Goal: Information Seeking & Learning: Learn about a topic

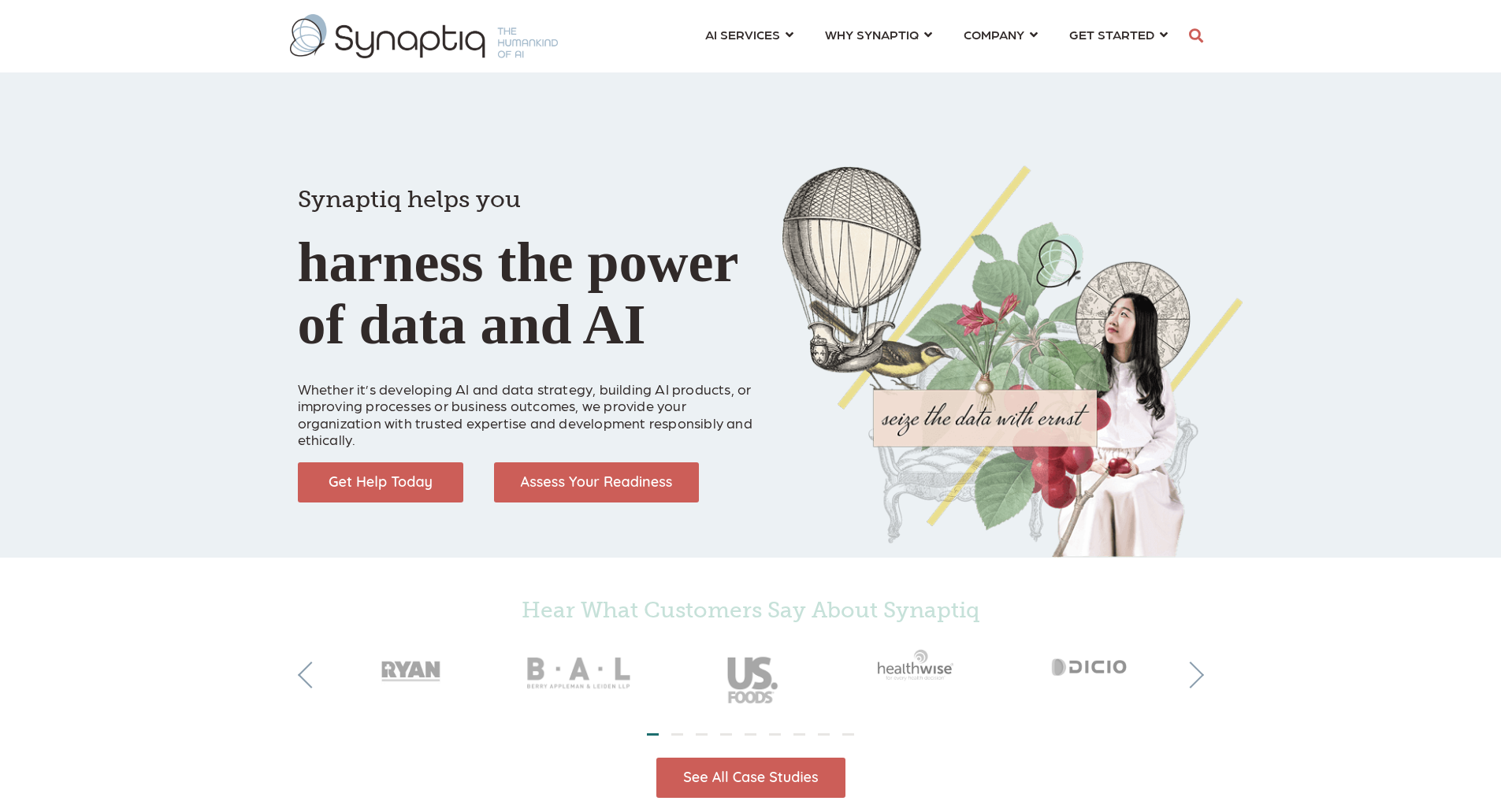
scroll to position [0, 7]
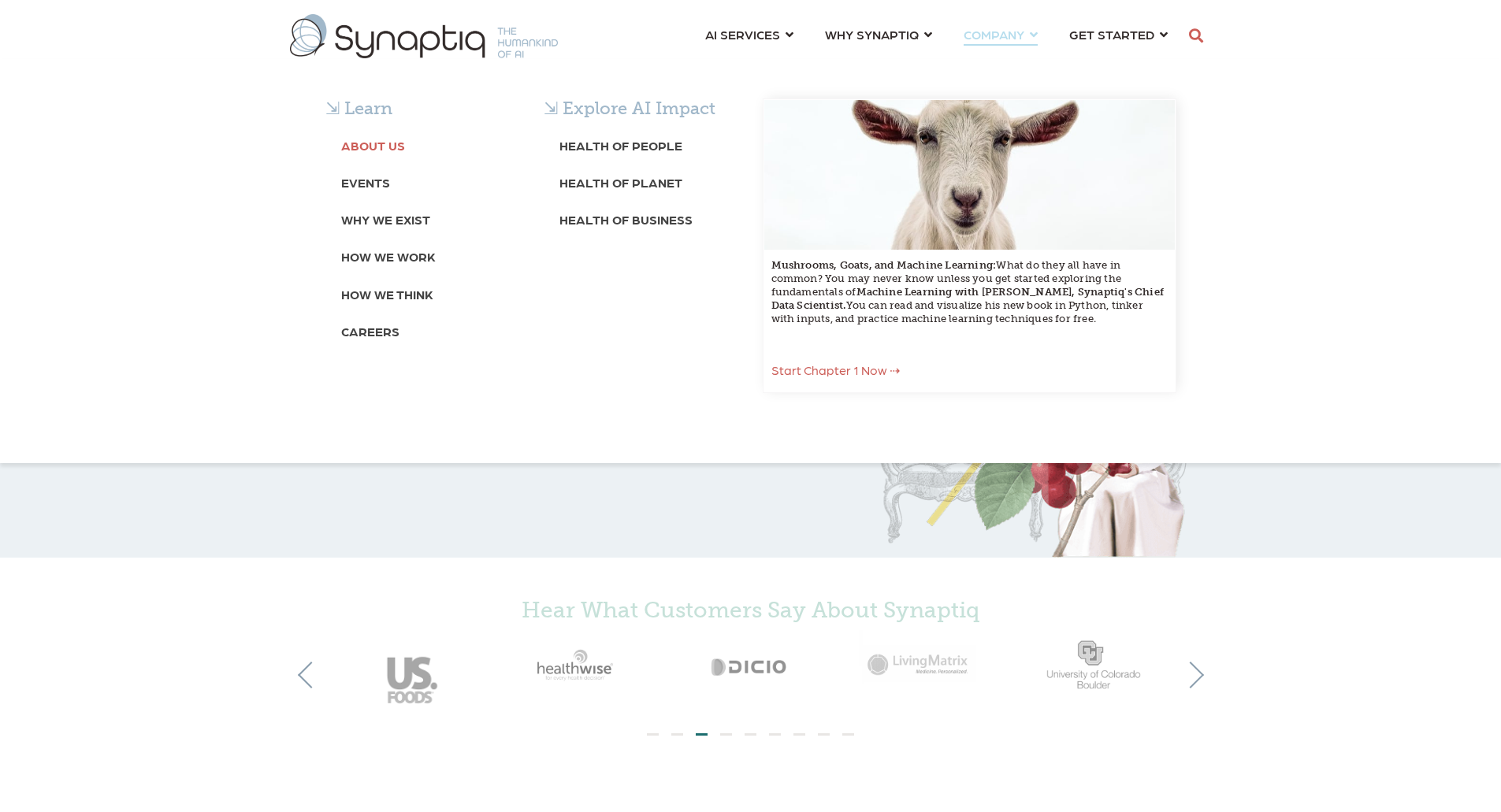
click at [391, 142] on b "About Us" at bounding box center [373, 145] width 64 height 15
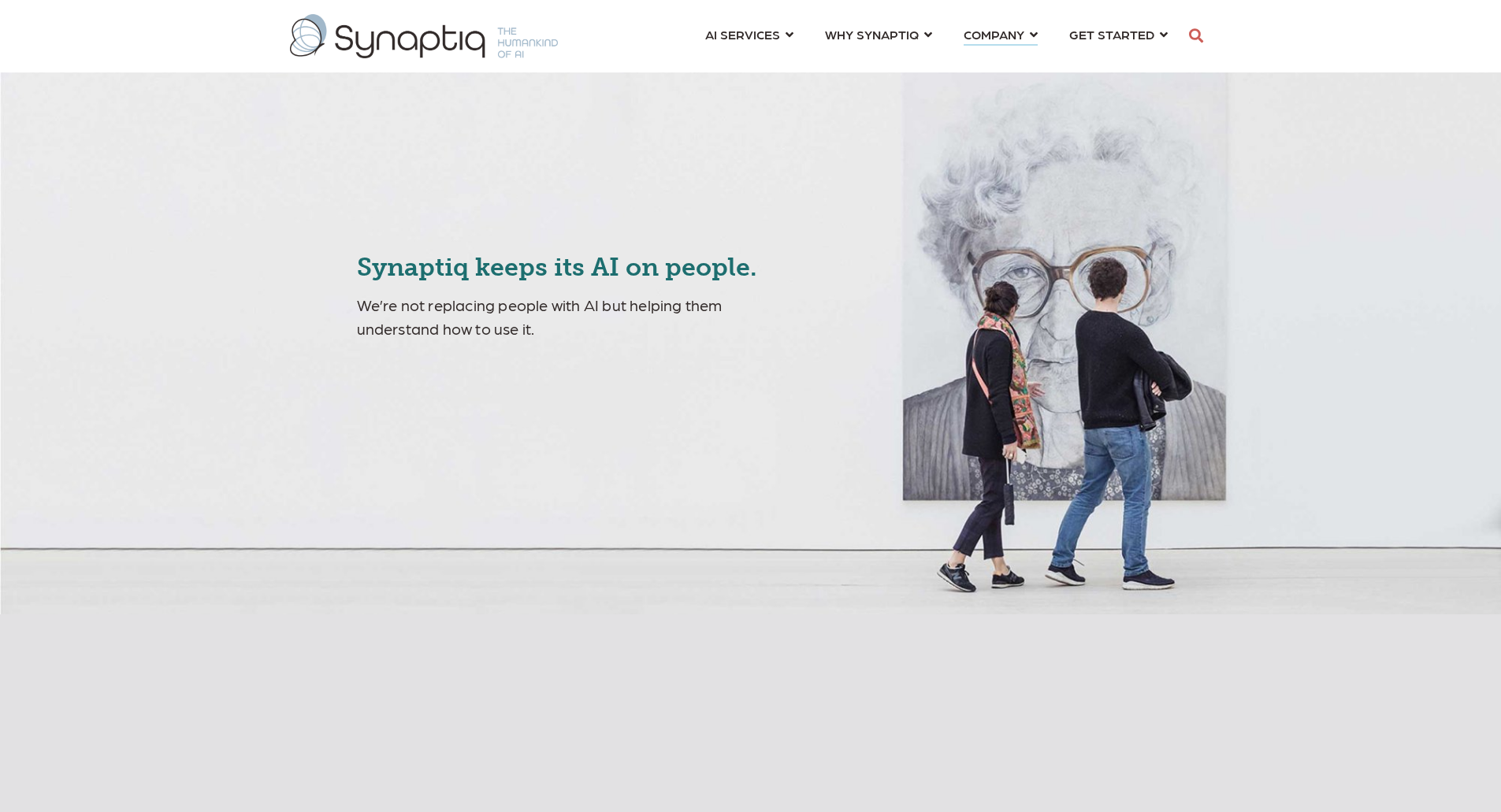
scroll to position [0, 7]
click at [79, 322] on div "Synaptiq keeps its AI on people. We’re not replacing people with AI but helping…" at bounding box center [750, 307] width 1501 height 615
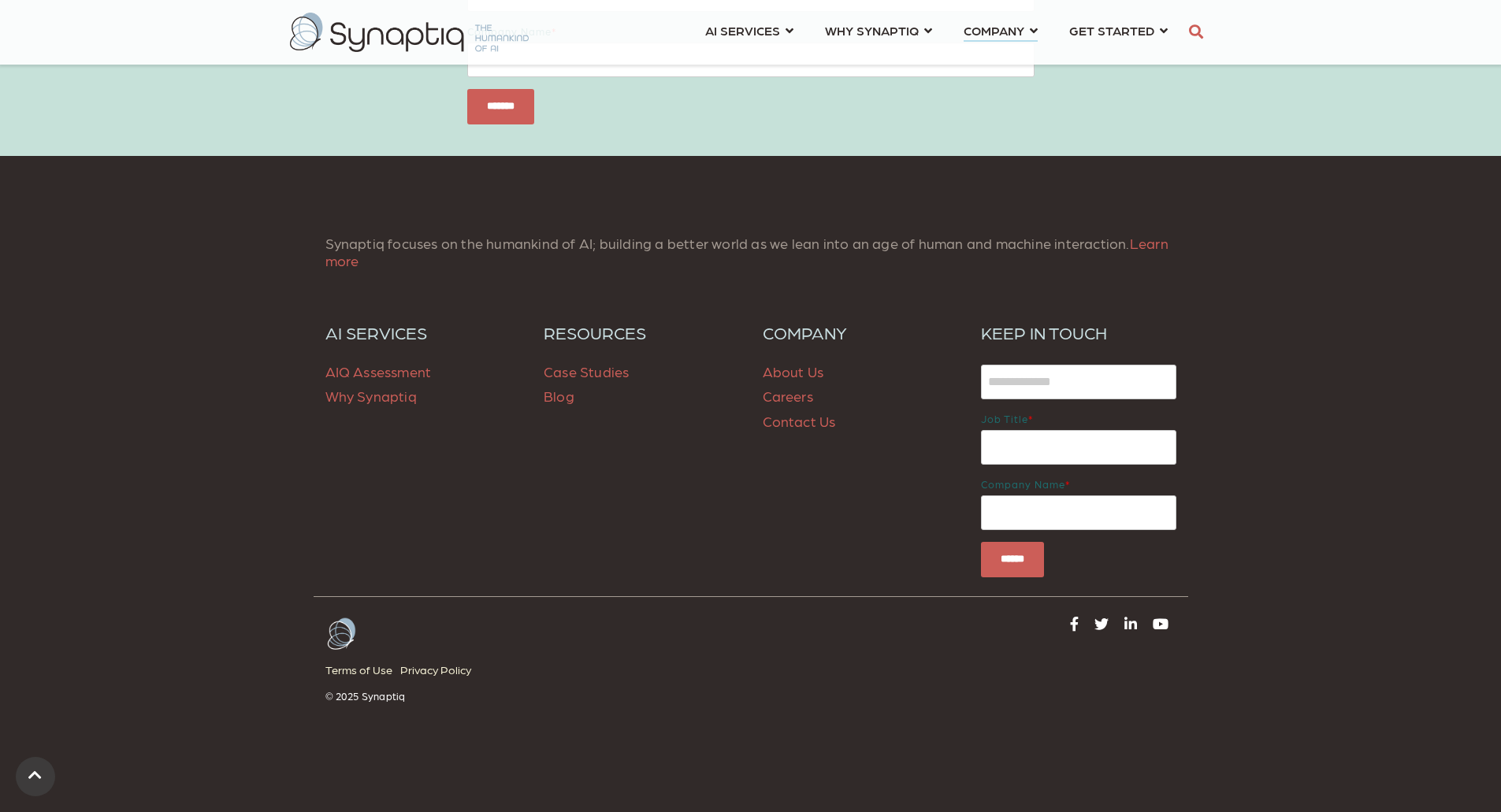
scroll to position [6301, 0]
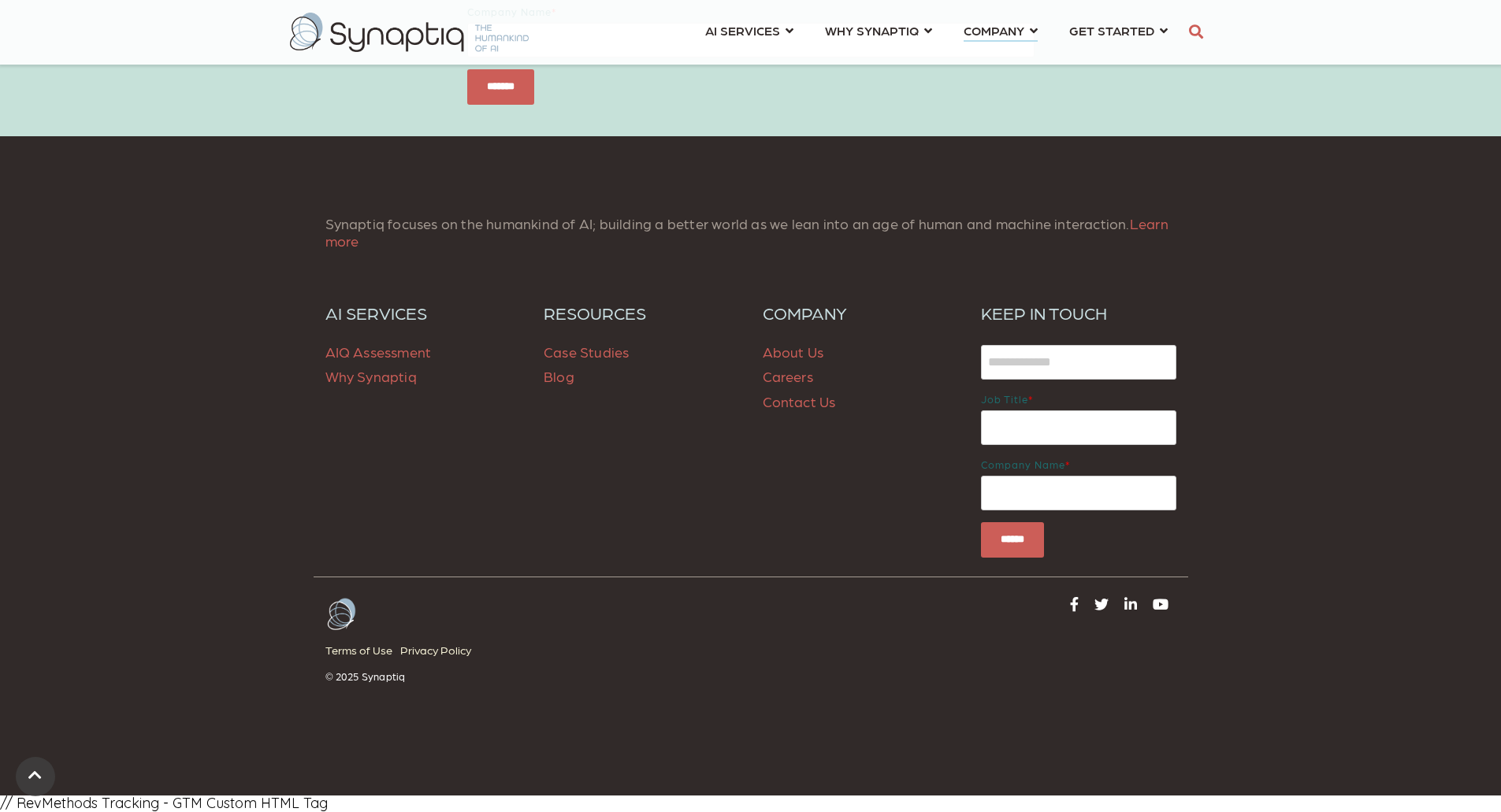
click at [778, 360] on link "About Us" at bounding box center [793, 352] width 62 height 17
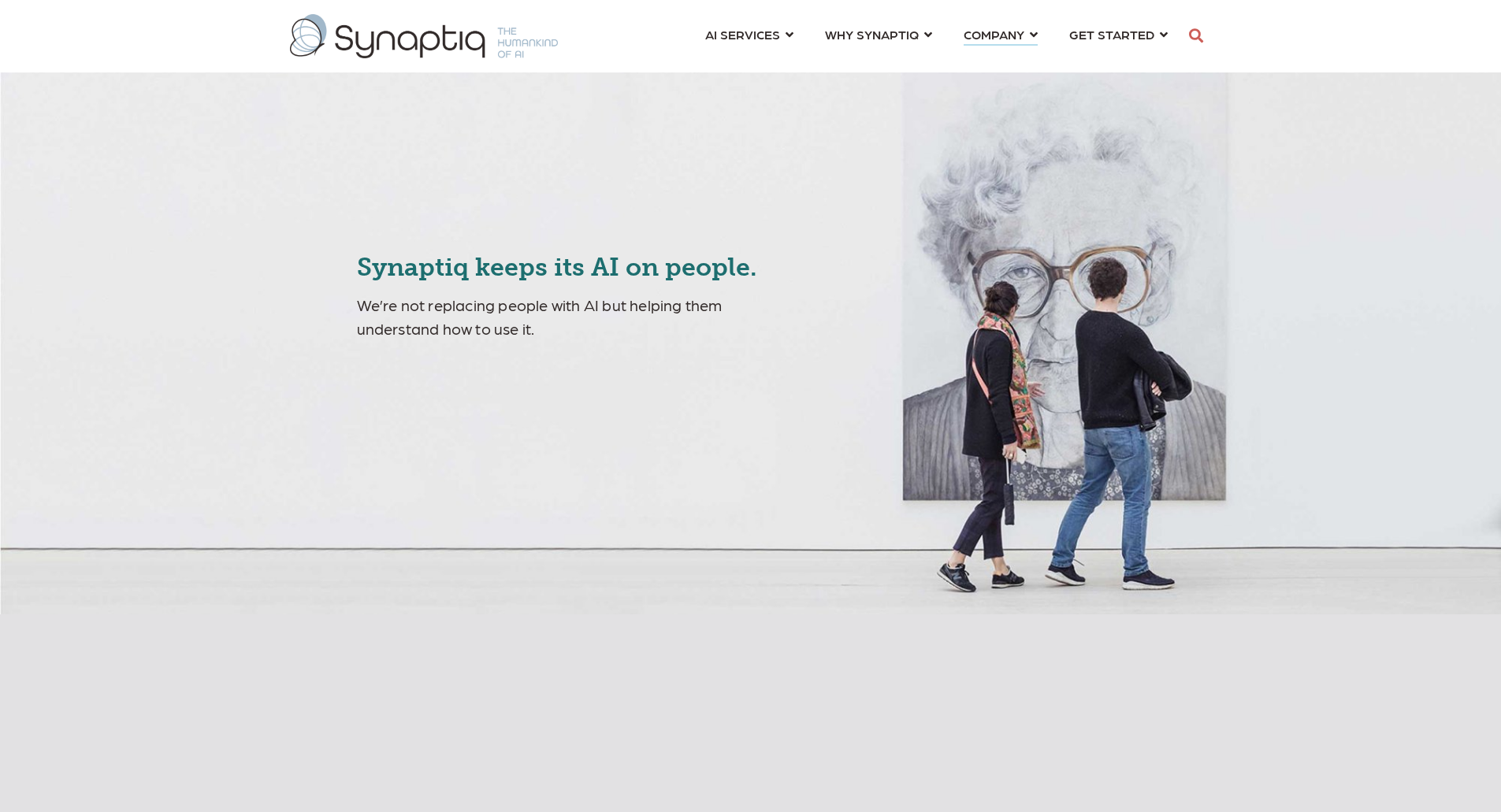
click at [778, 369] on div "Synaptiq keeps its AI on people. We’re not replacing people with AI but helping…" at bounding box center [750, 307] width 1501 height 615
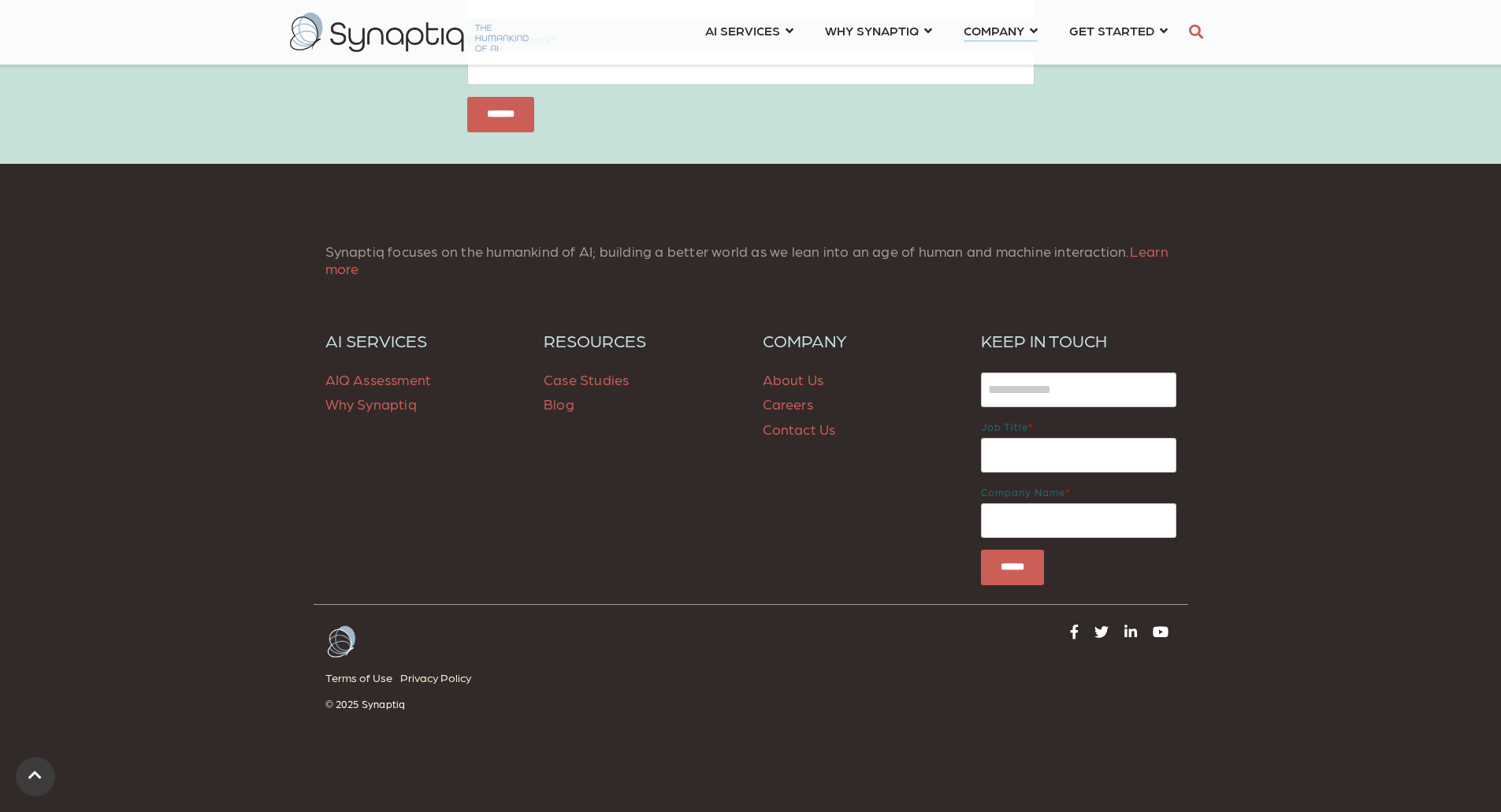
scroll to position [6313, 0]
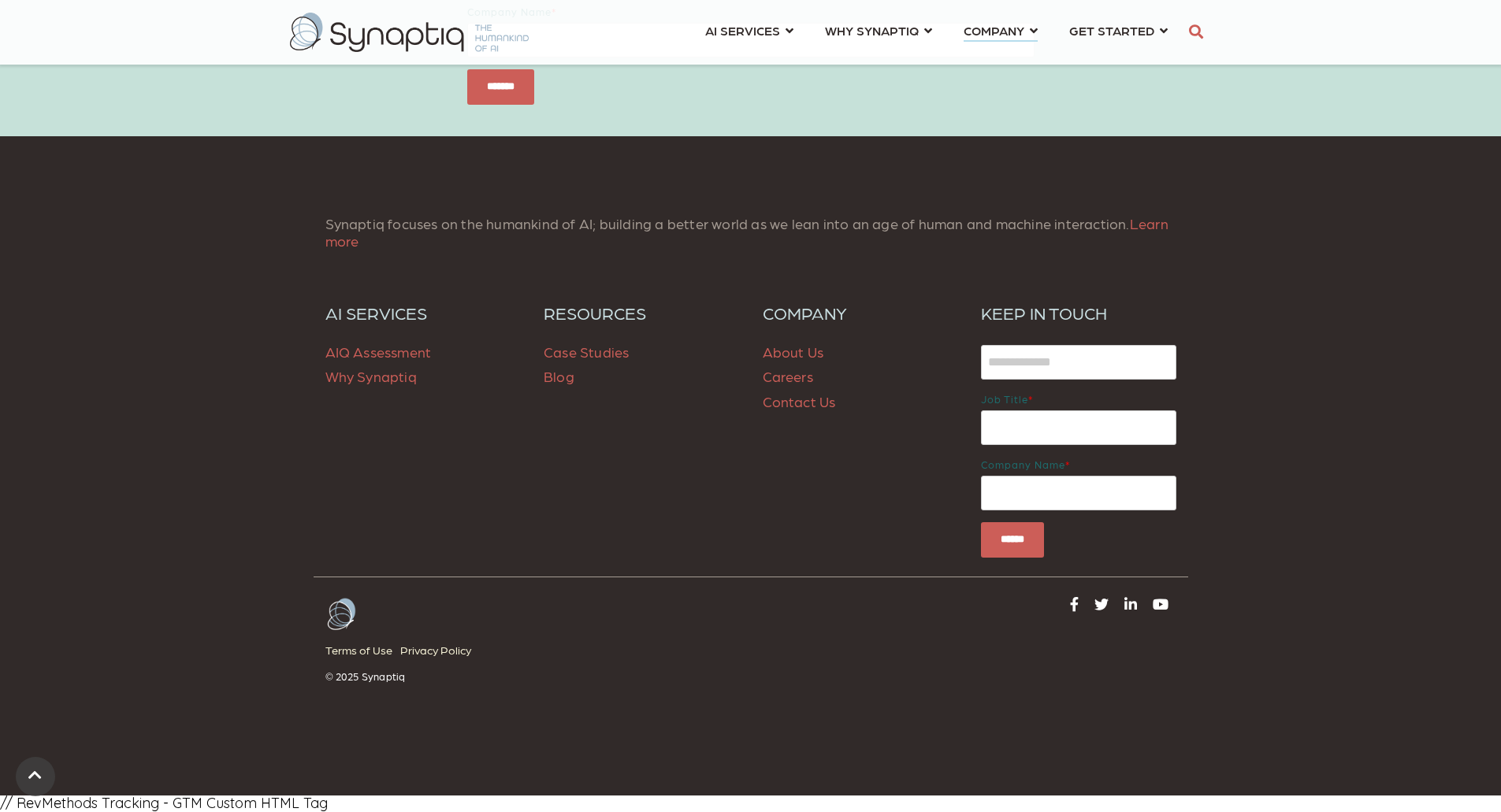
click at [551, 379] on span "Blog" at bounding box center [559, 376] width 30 height 17
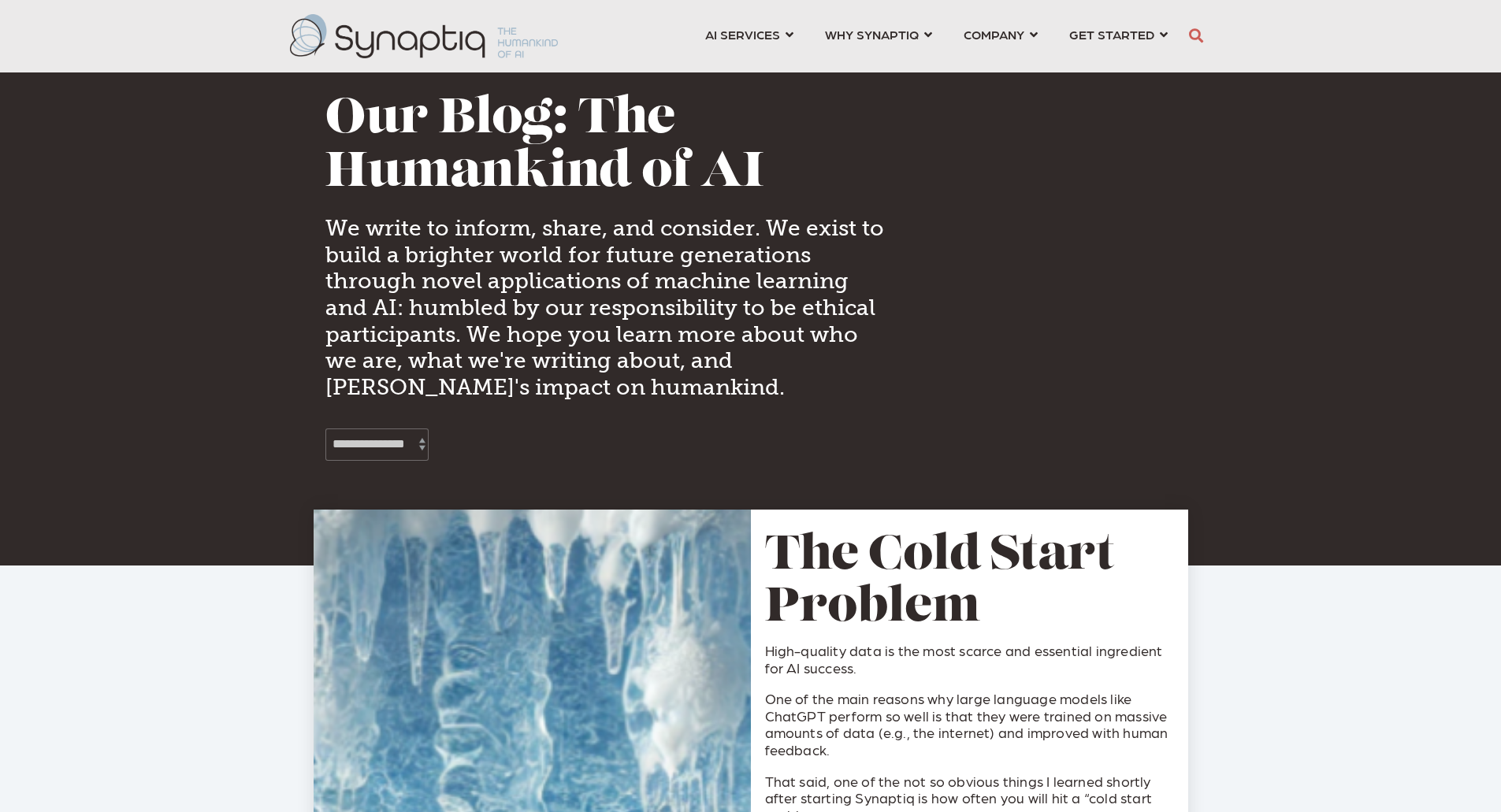
scroll to position [0, 7]
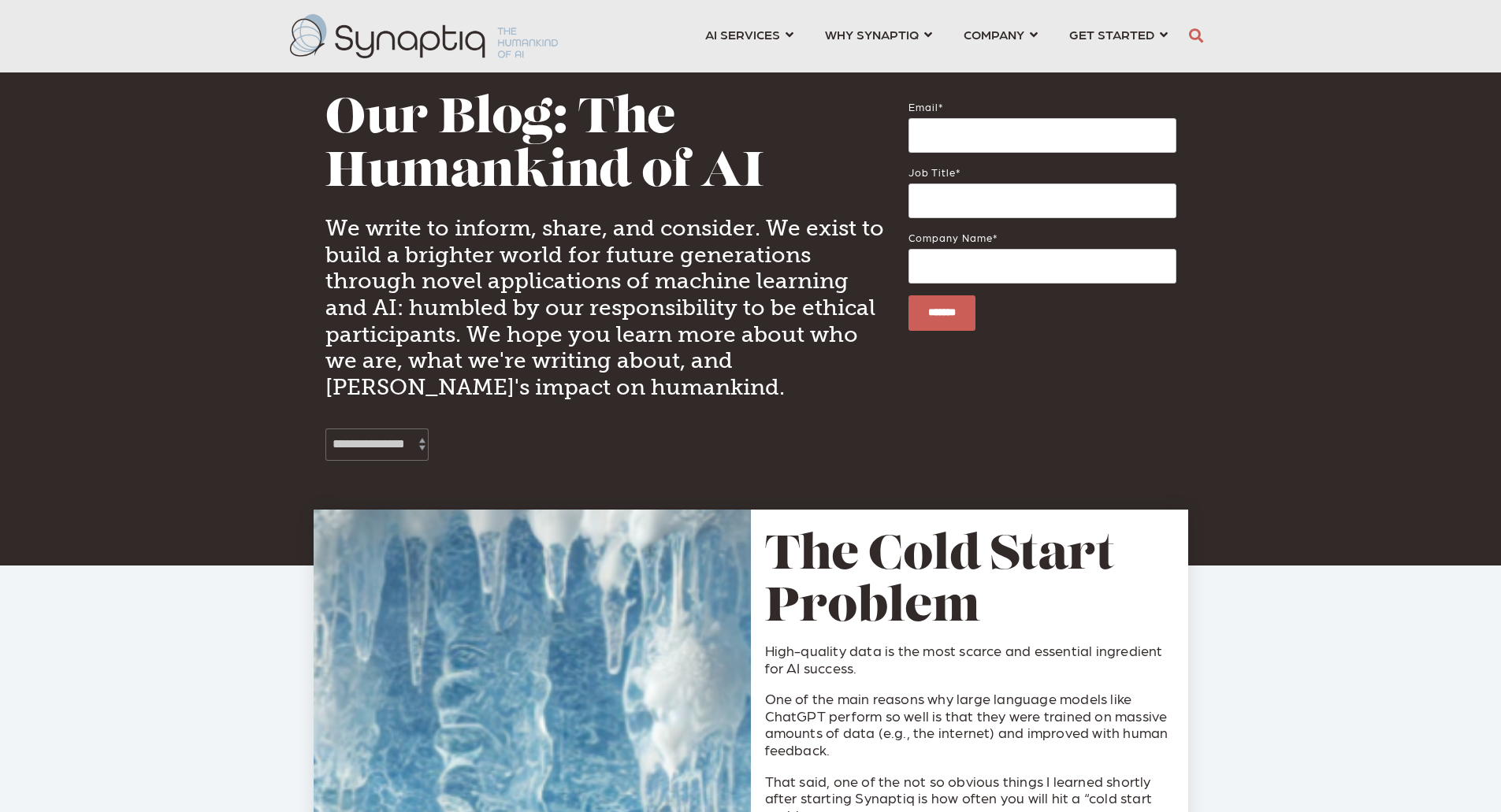
click at [706, 419] on div "**********" at bounding box center [604, 275] width 583 height 395
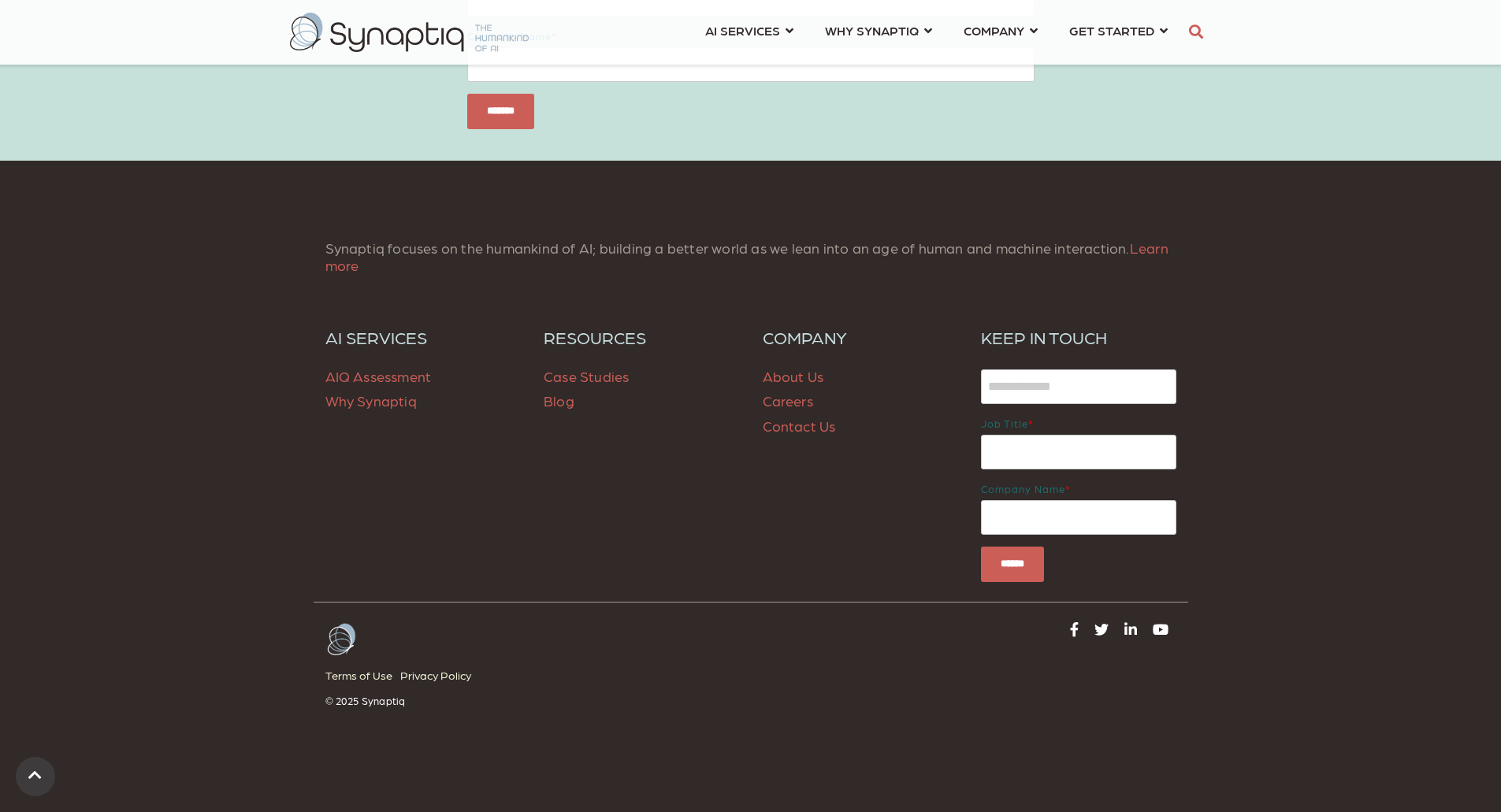
scroll to position [3269, 0]
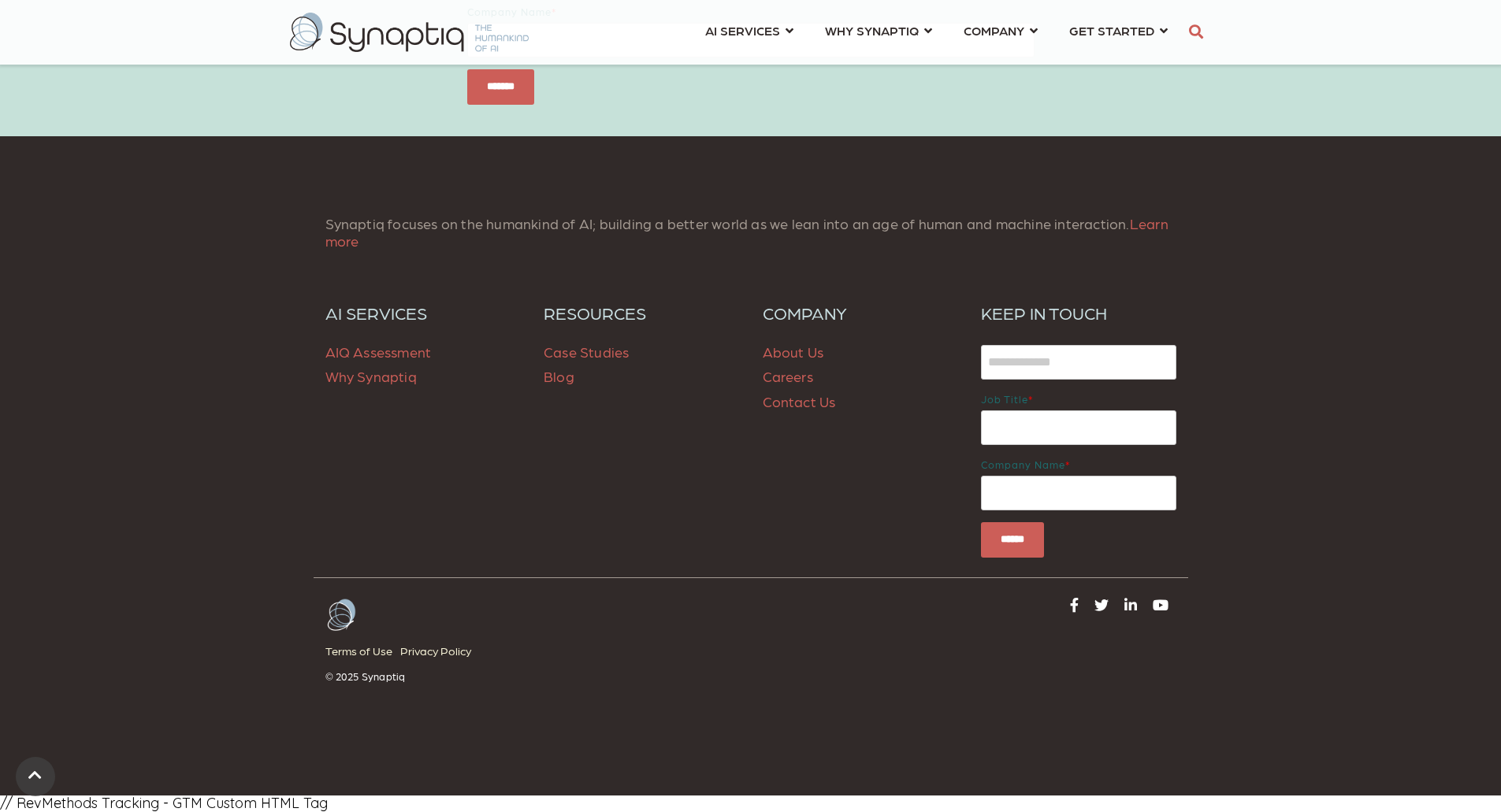
click at [1445, 367] on div "Synaptiq focuses on the humankind of AI; building a better world as we lean int…" at bounding box center [750, 466] width 1501 height 659
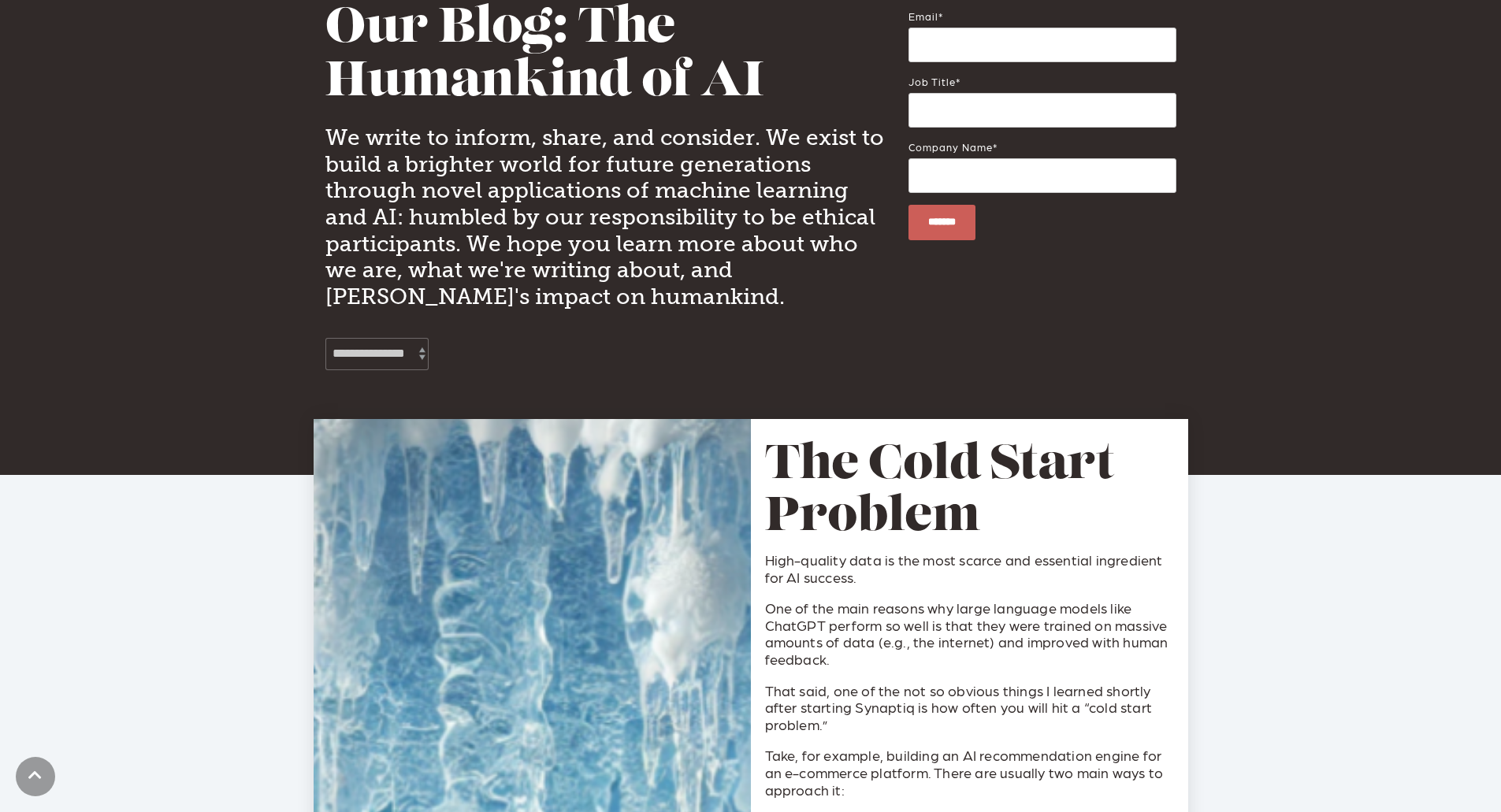
scroll to position [0, 0]
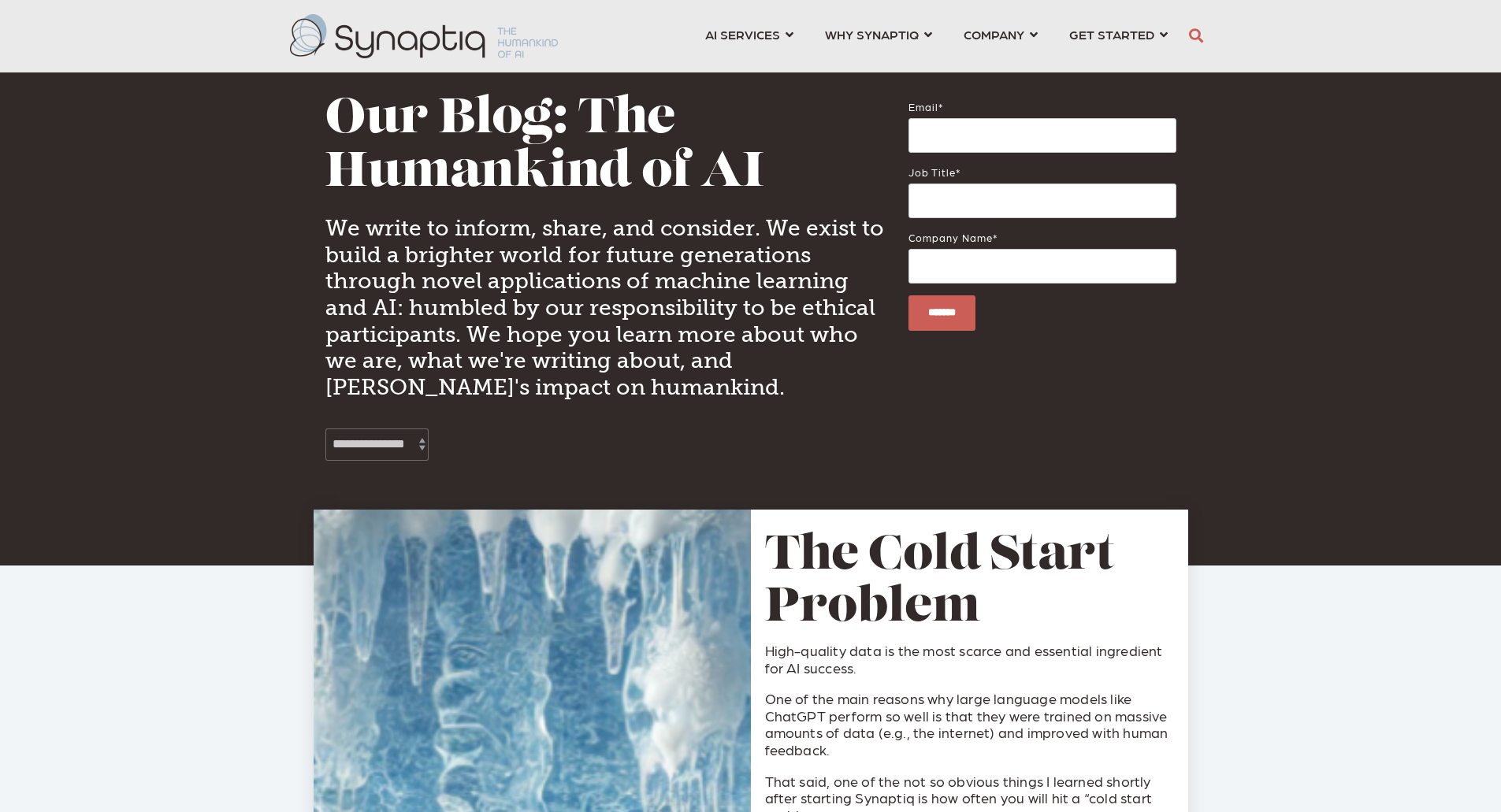
click at [415, 40] on img at bounding box center [424, 36] width 268 height 44
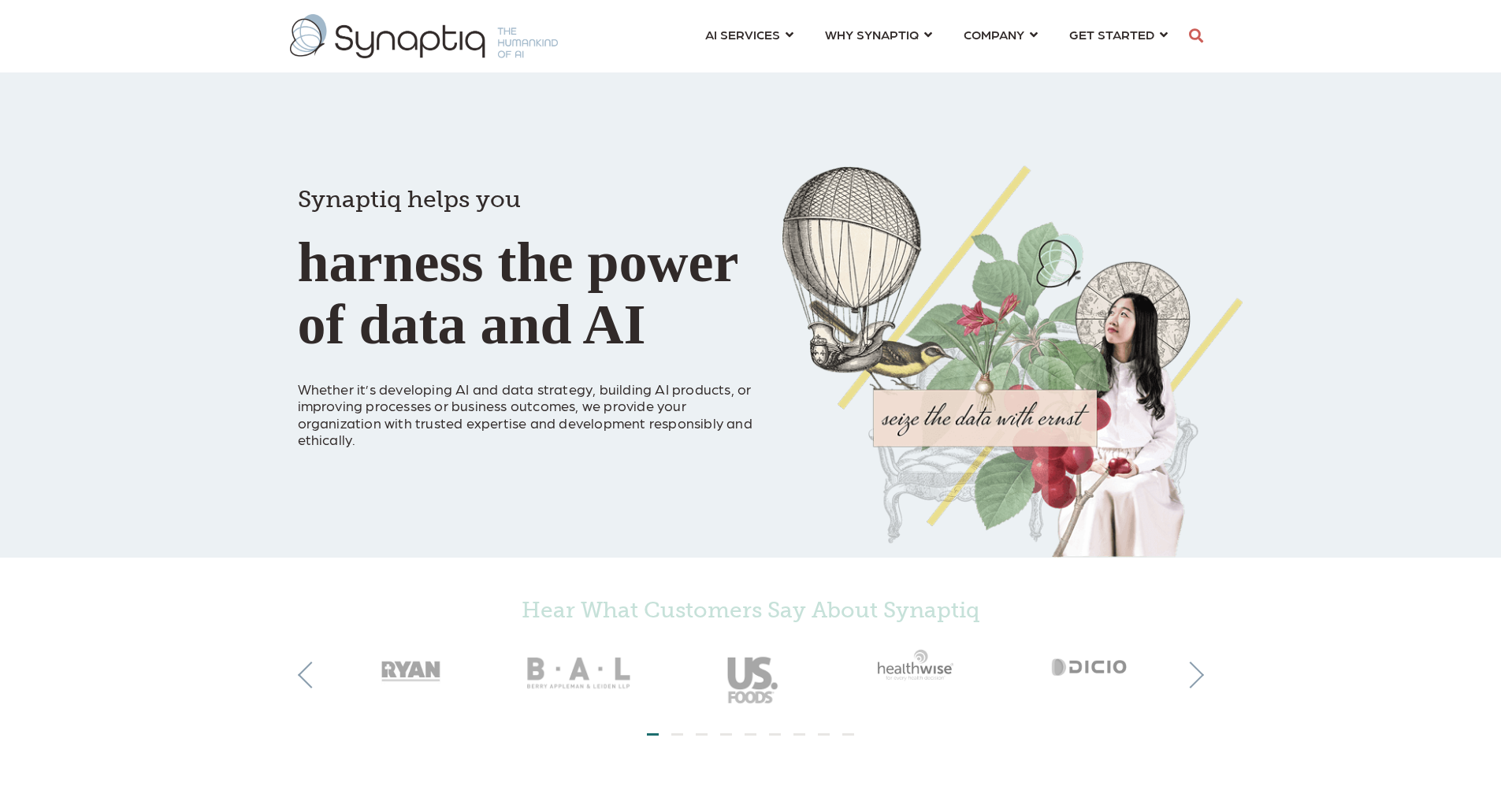
click at [187, 194] on div "Synaptiq helps you harness the power of data and AI Whether it’s developing AI …" at bounding box center [750, 278] width 1501 height 558
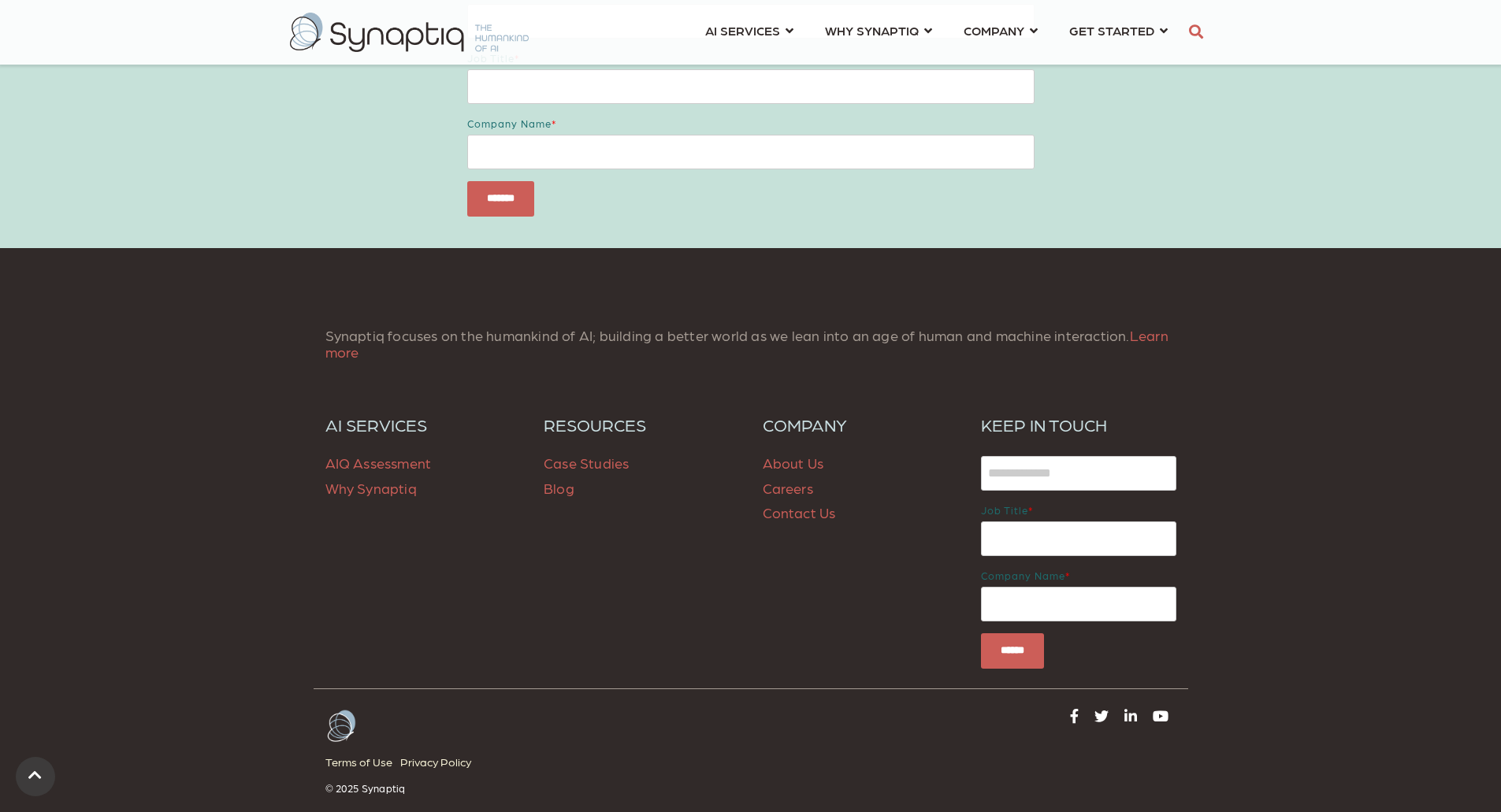
scroll to position [2142, 0]
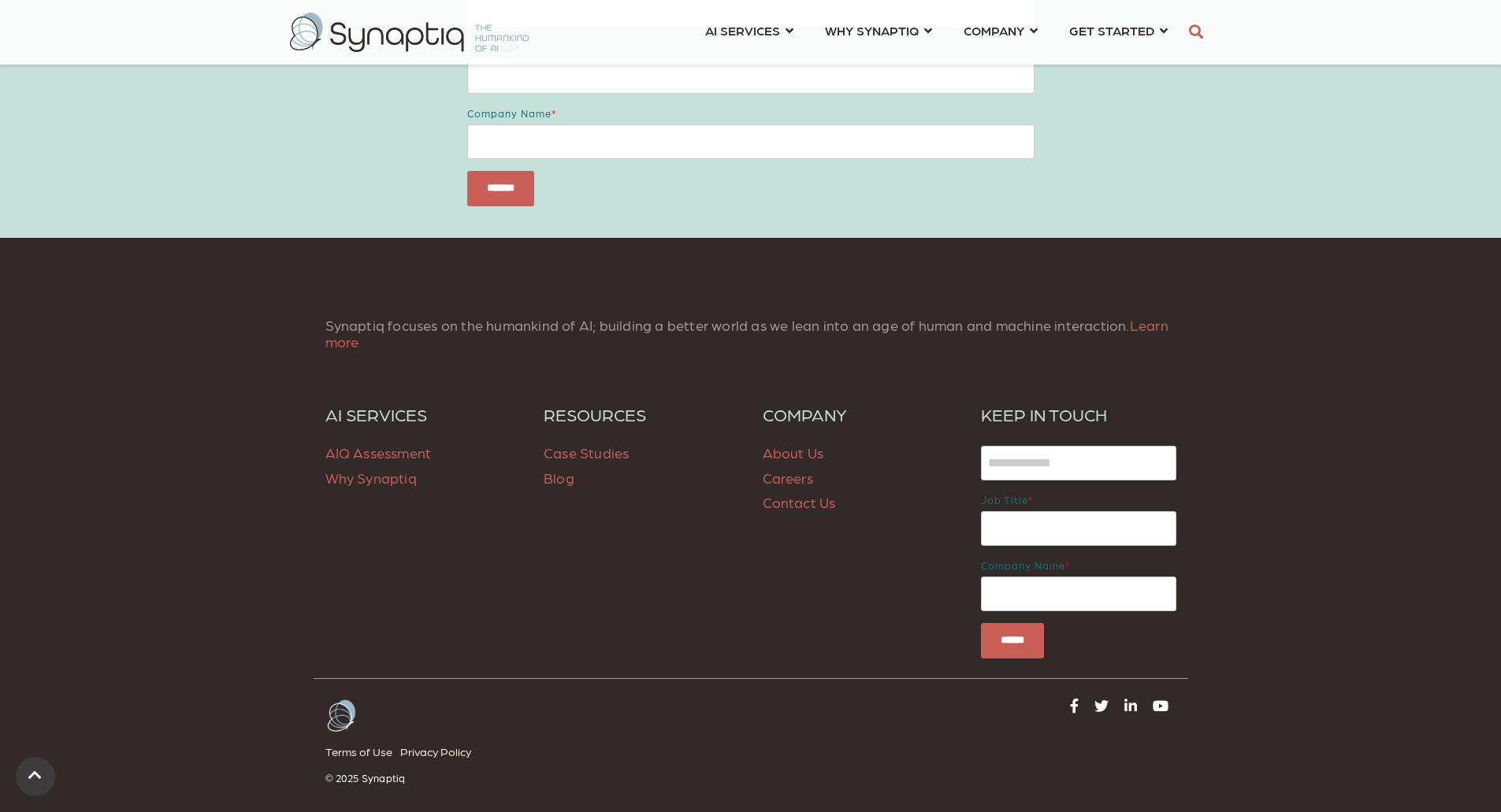
click at [371, 479] on span "Why Synaptiq" at bounding box center [371, 477] width 91 height 17
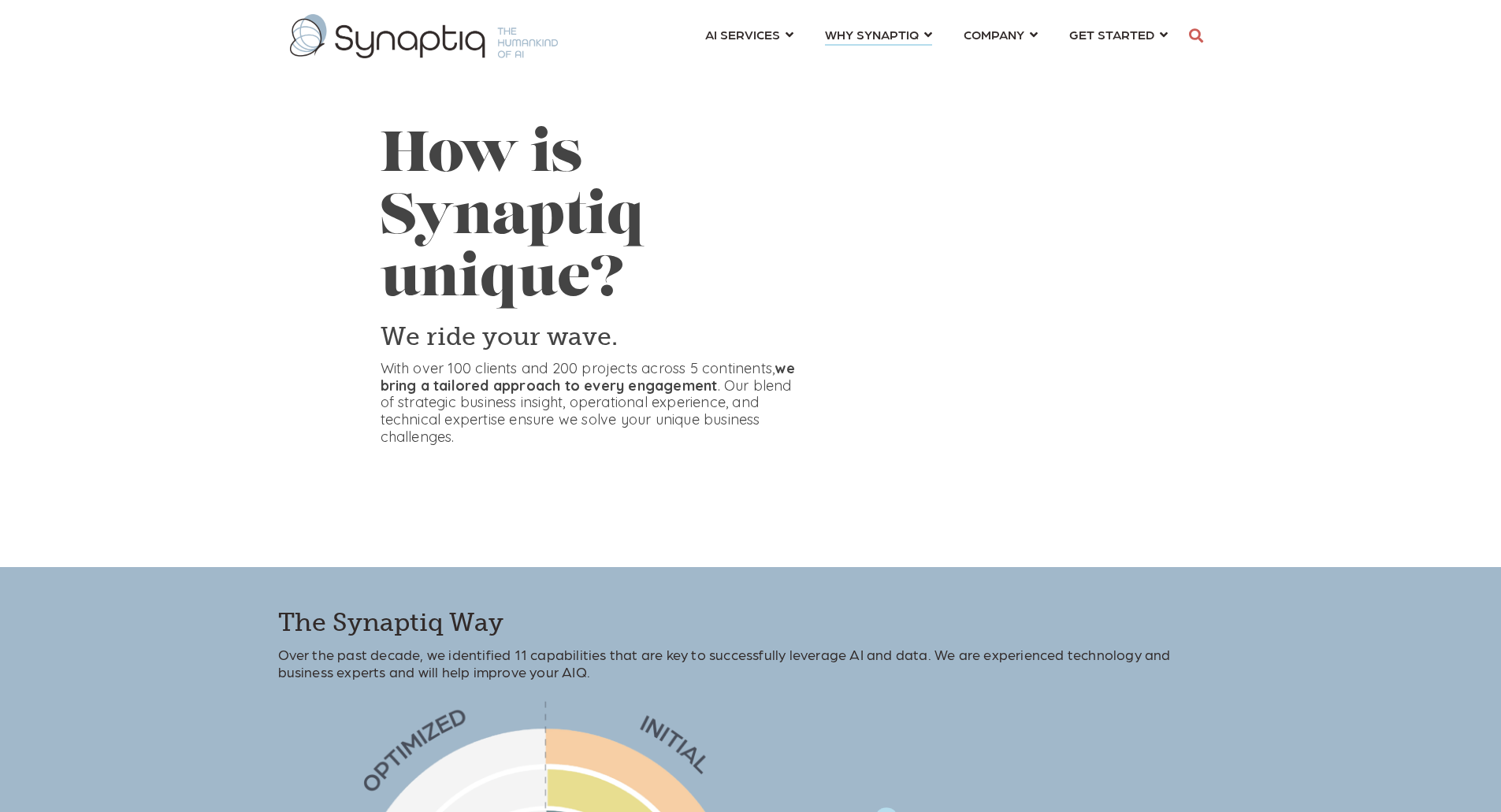
click at [305, 468] on span at bounding box center [750, 284] width 1501 height 568
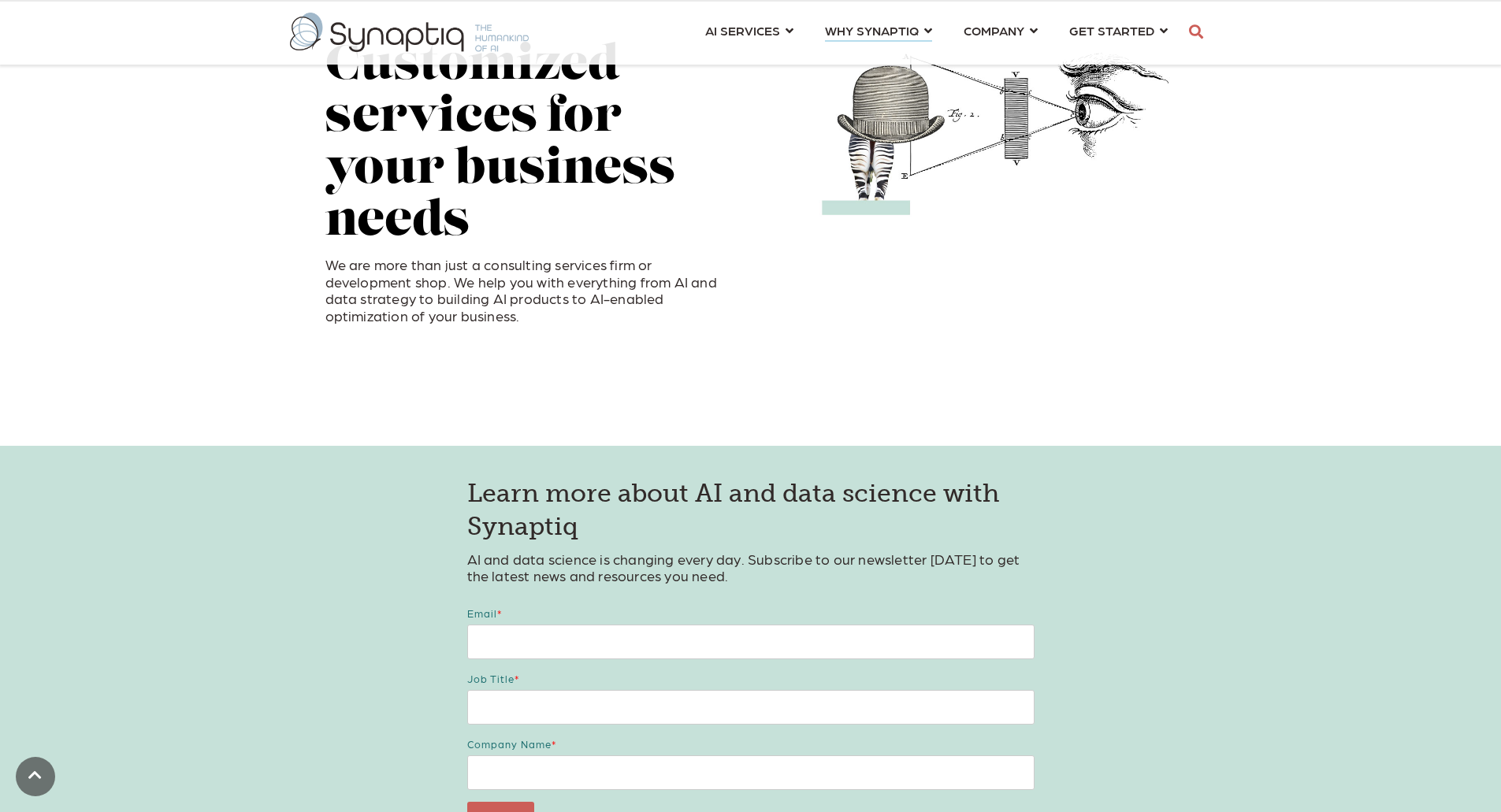
scroll to position [1733, 0]
